Goal: Entertainment & Leisure: Consume media (video, audio)

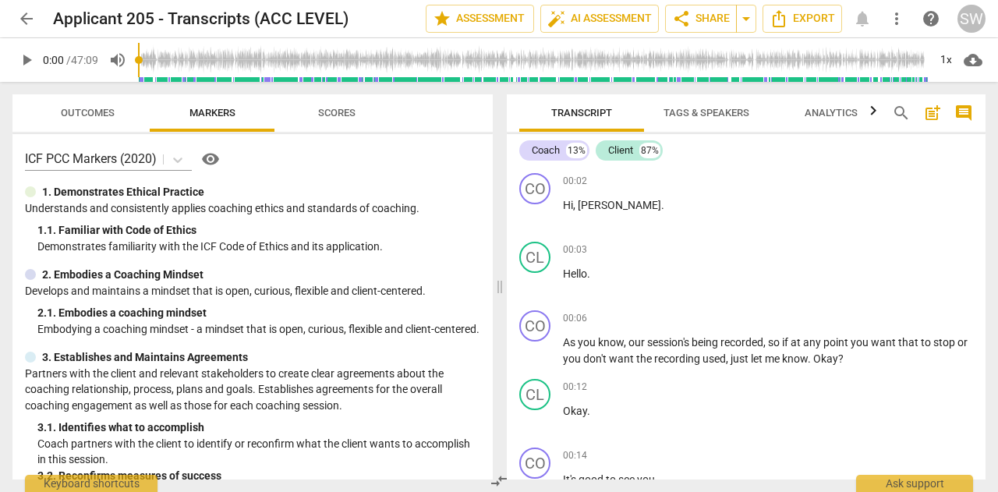
click at [26, 61] on span "play_arrow" at bounding box center [26, 60] width 19 height 19
click at [34, 59] on span "pause" at bounding box center [26, 60] width 19 height 19
click at [34, 59] on span "play_arrow" at bounding box center [26, 60] width 19 height 19
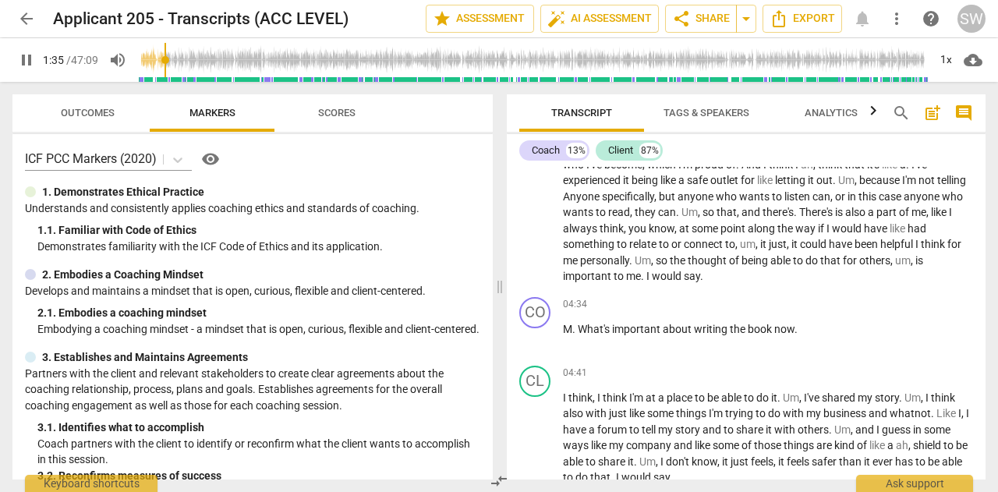
scroll to position [744, 0]
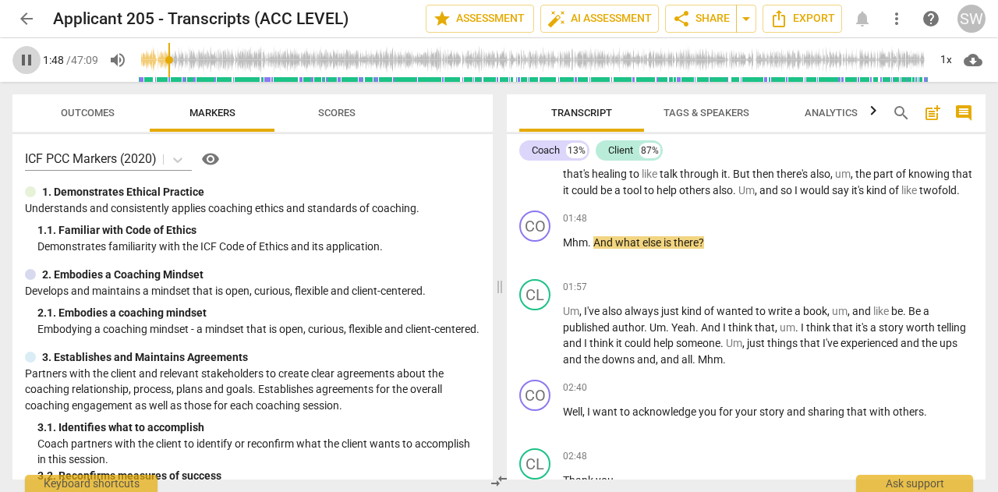
click at [30, 71] on button "pause" at bounding box center [26, 60] width 28 height 28
type input "109"
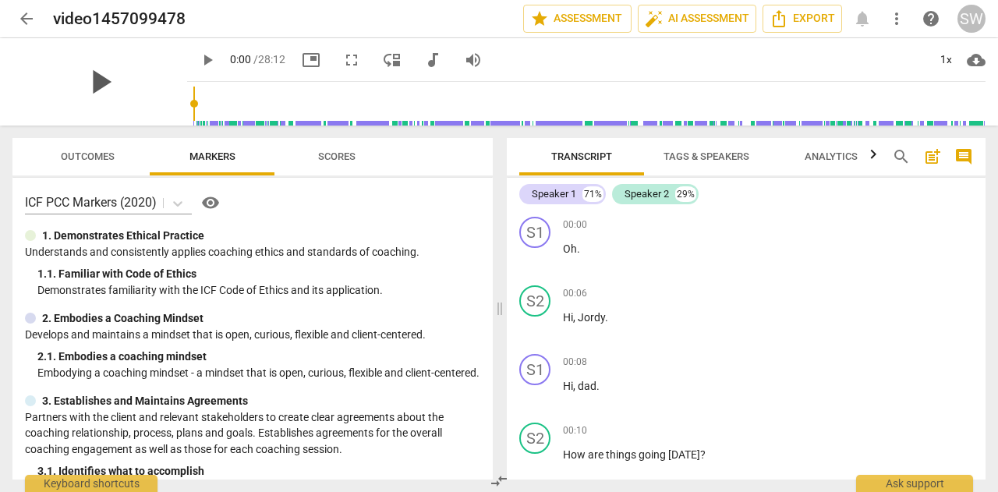
click at [89, 82] on span "play_arrow" at bounding box center [99, 82] width 41 height 41
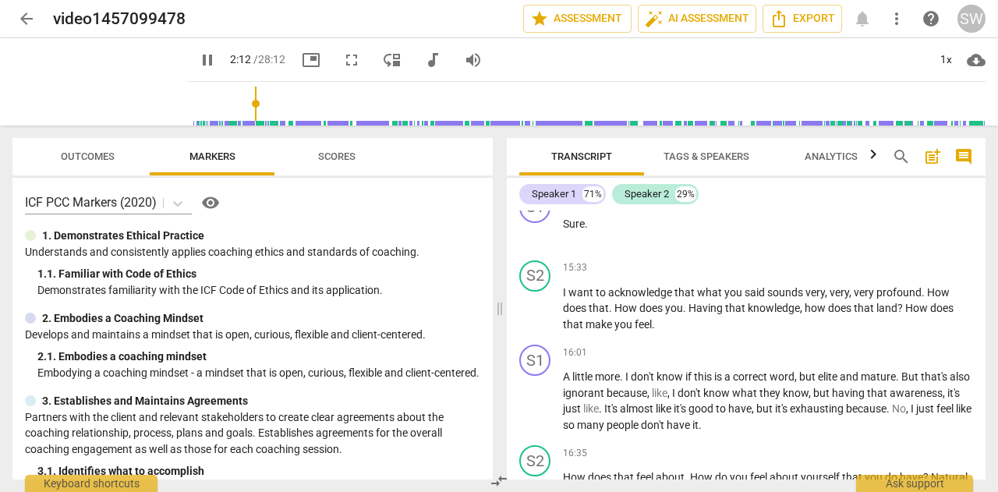
scroll to position [1398, 0]
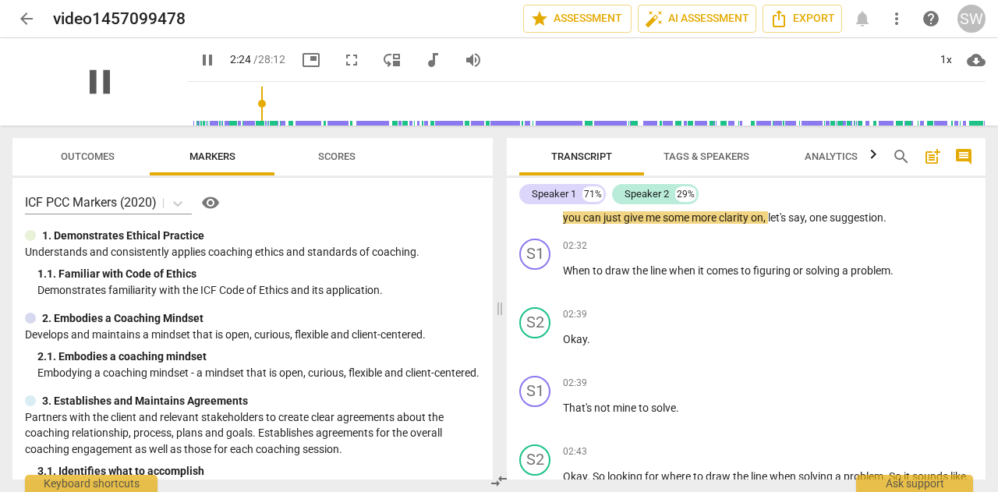
click at [98, 90] on span "pause" at bounding box center [99, 82] width 41 height 41
type input "144"
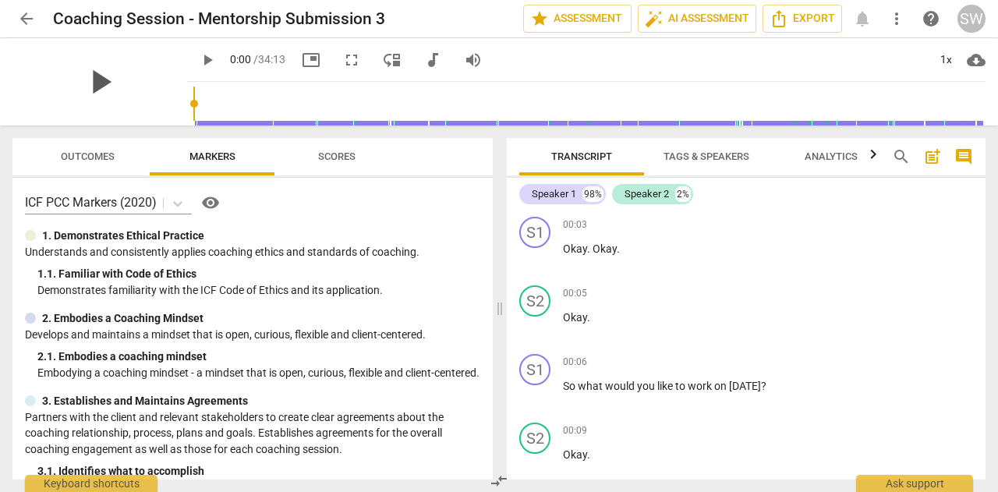
click at [89, 79] on span "play_arrow" at bounding box center [99, 82] width 41 height 41
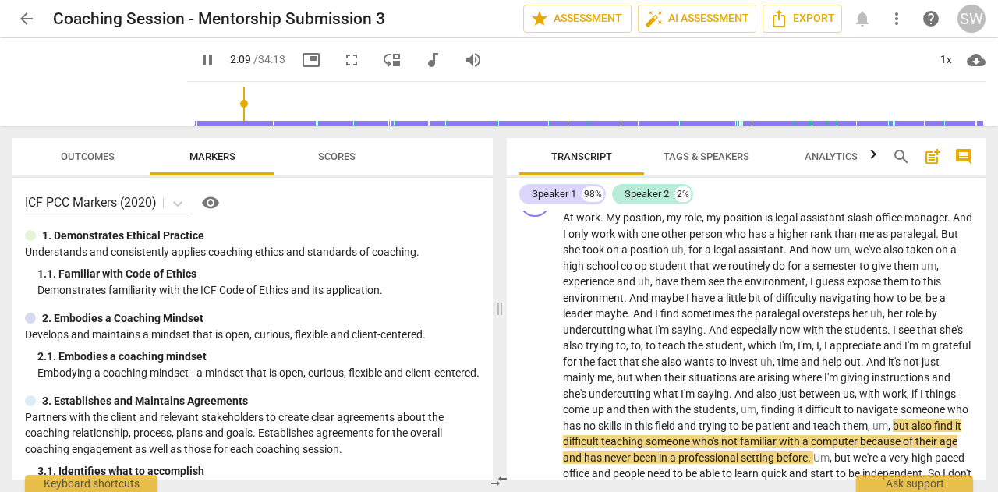
type input "129"
